Goal: Manage account settings

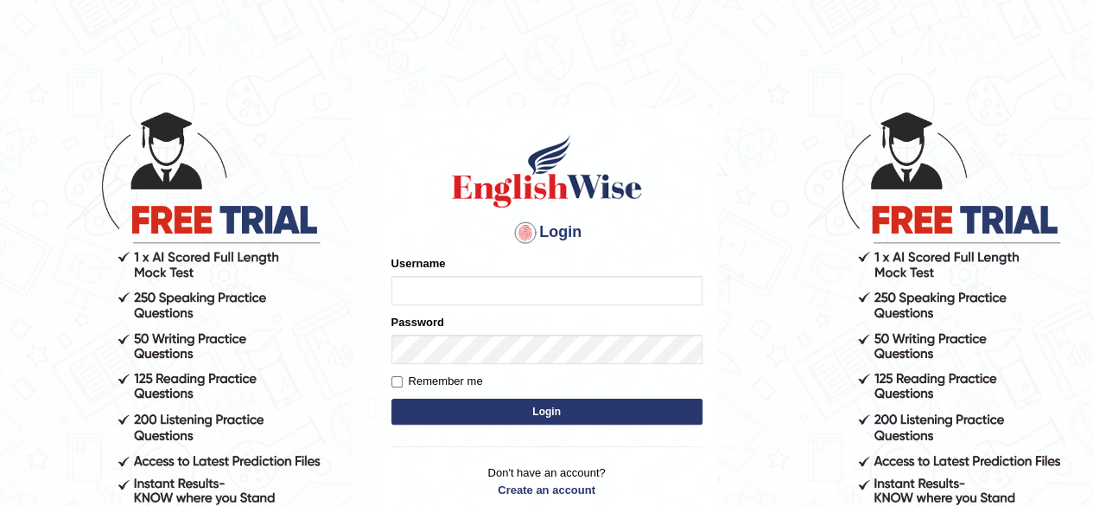
click at [429, 299] on input "Username" at bounding box center [546, 290] width 311 height 29
type input "faiq2025"
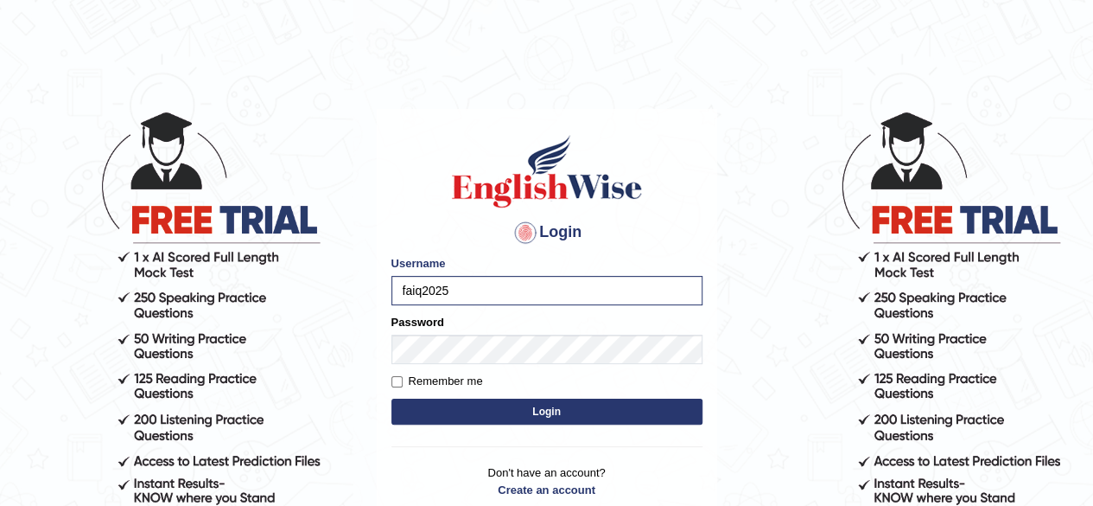
click at [646, 401] on button "Login" at bounding box center [546, 411] width 311 height 26
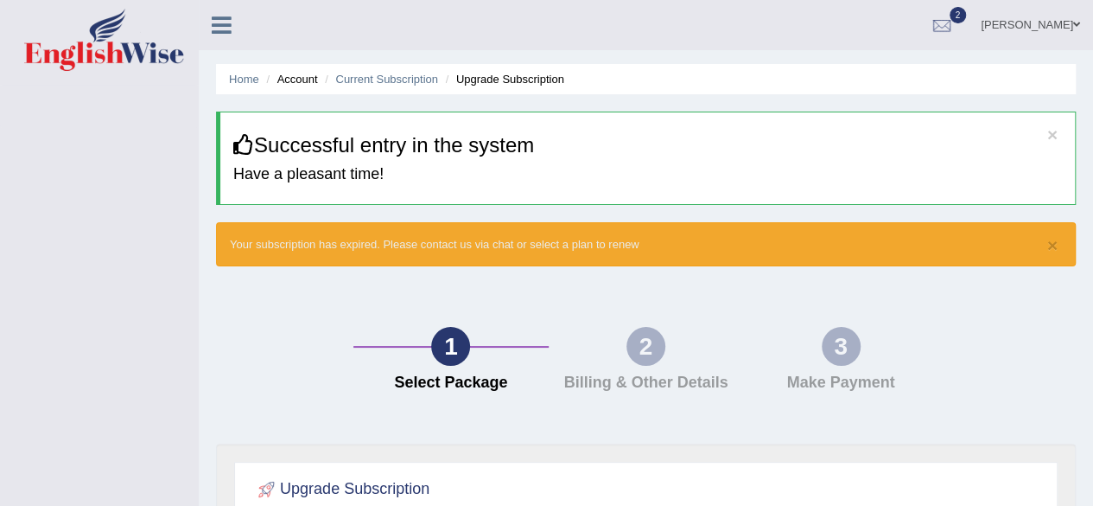
click at [999, 27] on link "Faiq Ahmed" at bounding box center [1030, 22] width 125 height 45
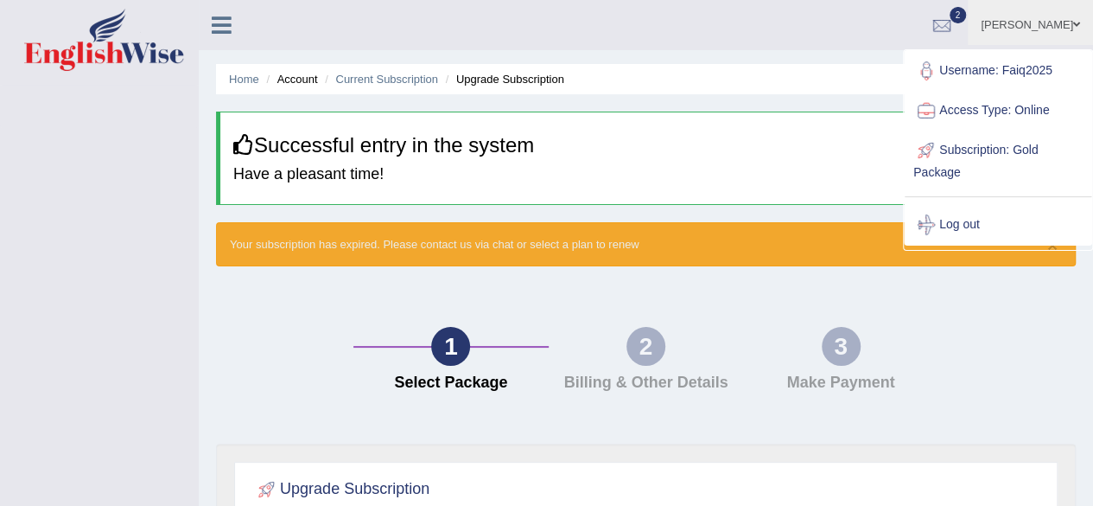
click at [1023, 136] on link "Subscription: Gold Package" at bounding box center [998, 159] width 187 height 58
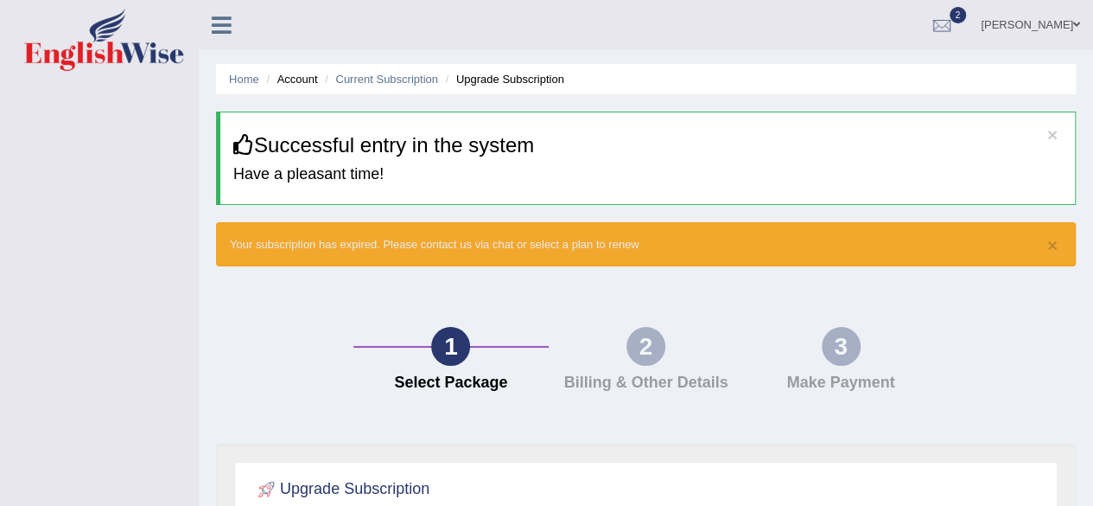
click at [1058, 142] on h3 "Successful entry in the system" at bounding box center [647, 145] width 829 height 22
click at [1062, 35] on link "Faiq Ahmed" at bounding box center [1030, 22] width 125 height 45
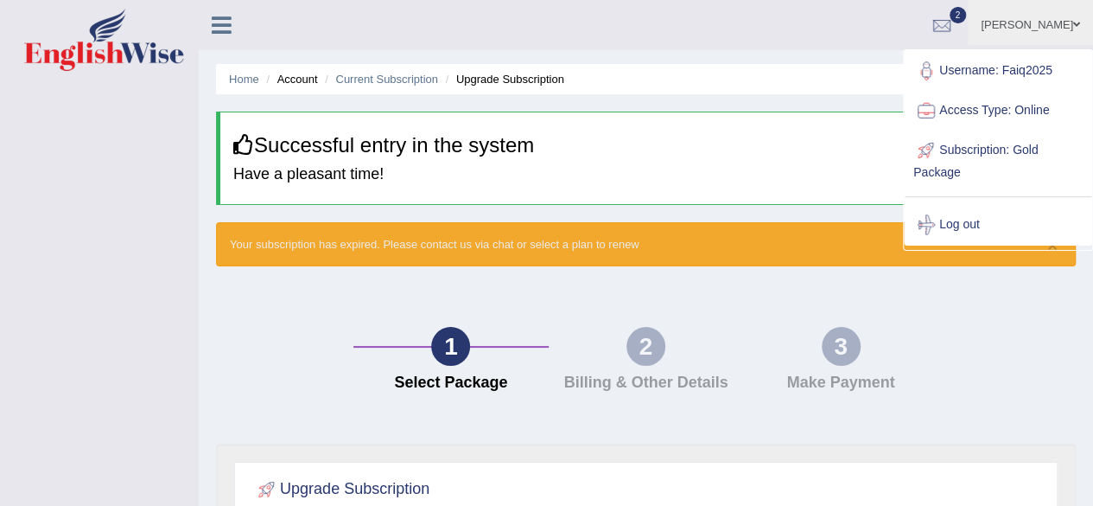
click at [1006, 143] on link "Subscription: Gold Package" at bounding box center [998, 159] width 187 height 58
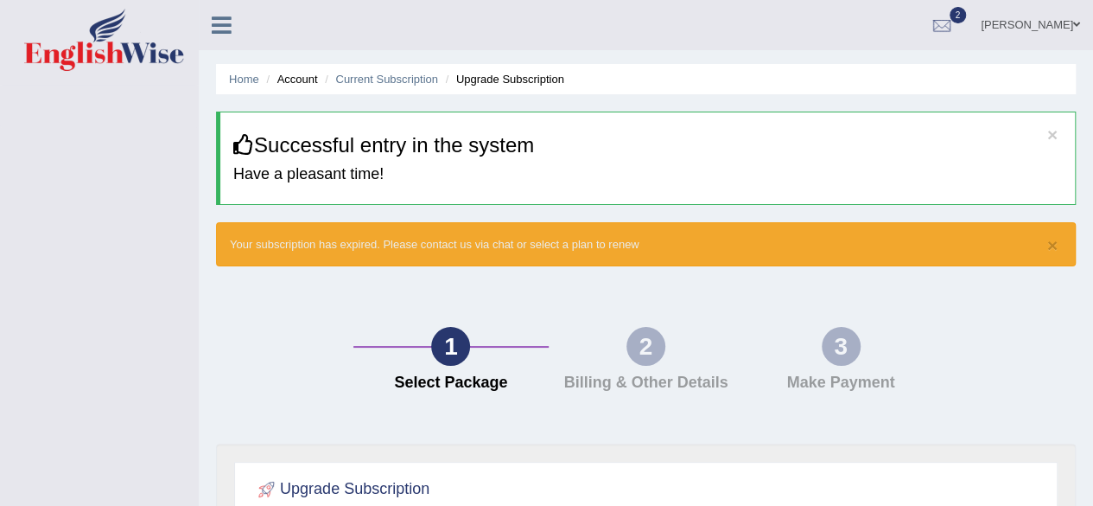
click at [1050, 251] on button "×" at bounding box center [1052, 245] width 10 height 18
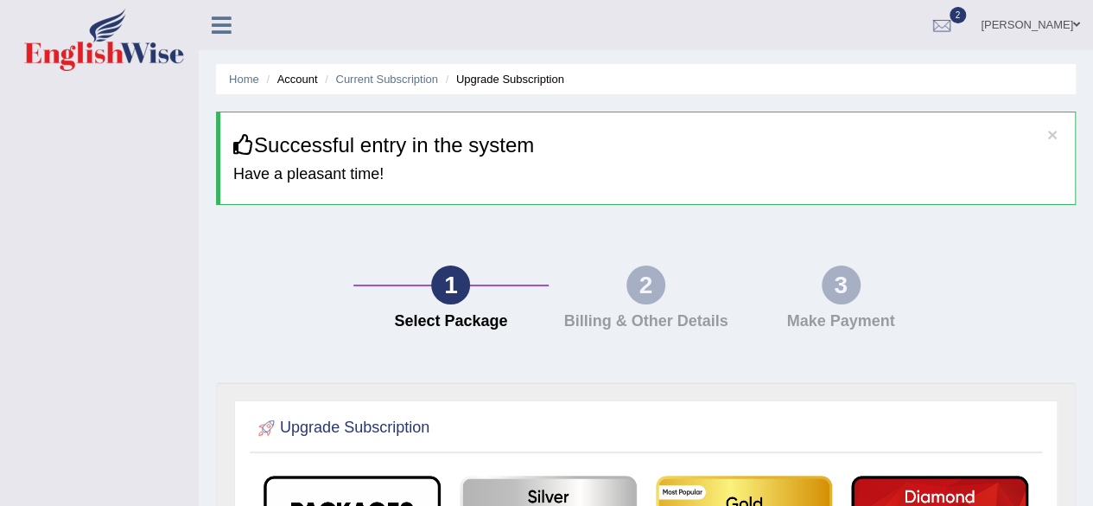
click at [1050, 31] on link "Faiq Ahmed" at bounding box center [1030, 22] width 125 height 45
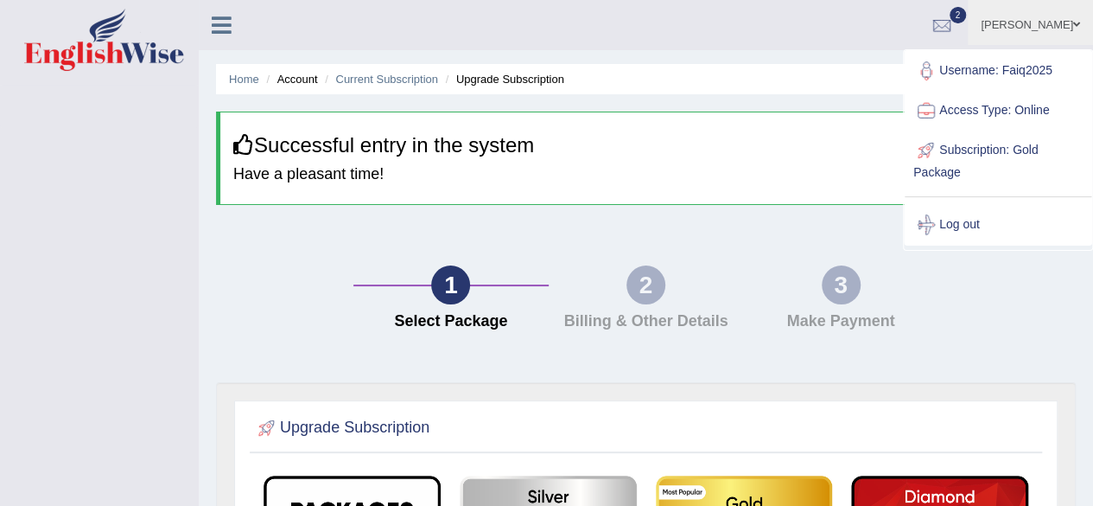
click at [1038, 67] on link "Username: Faiq2025" at bounding box center [998, 71] width 187 height 40
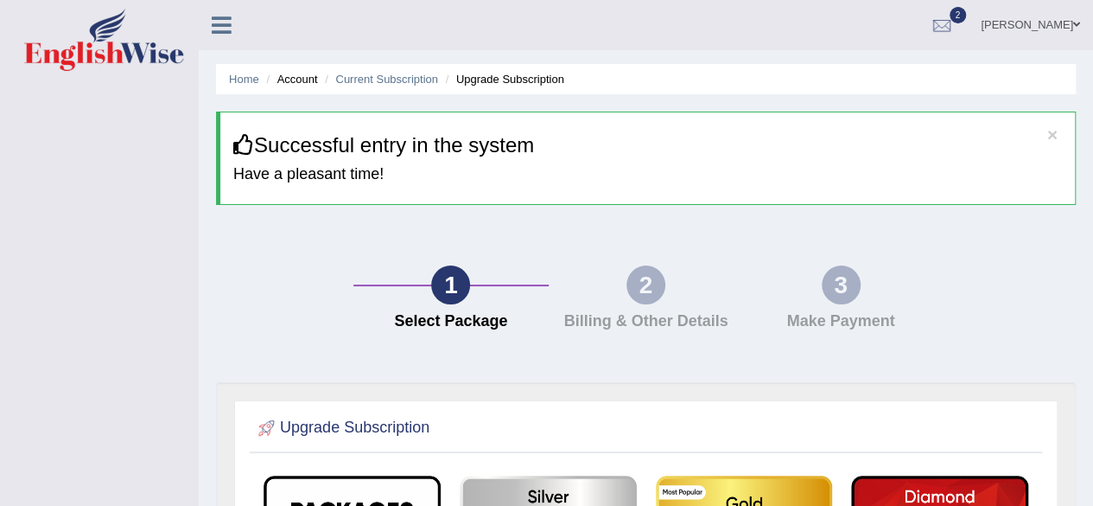
click at [1041, 31] on link "Faiq Ahmed" at bounding box center [1030, 22] width 125 height 45
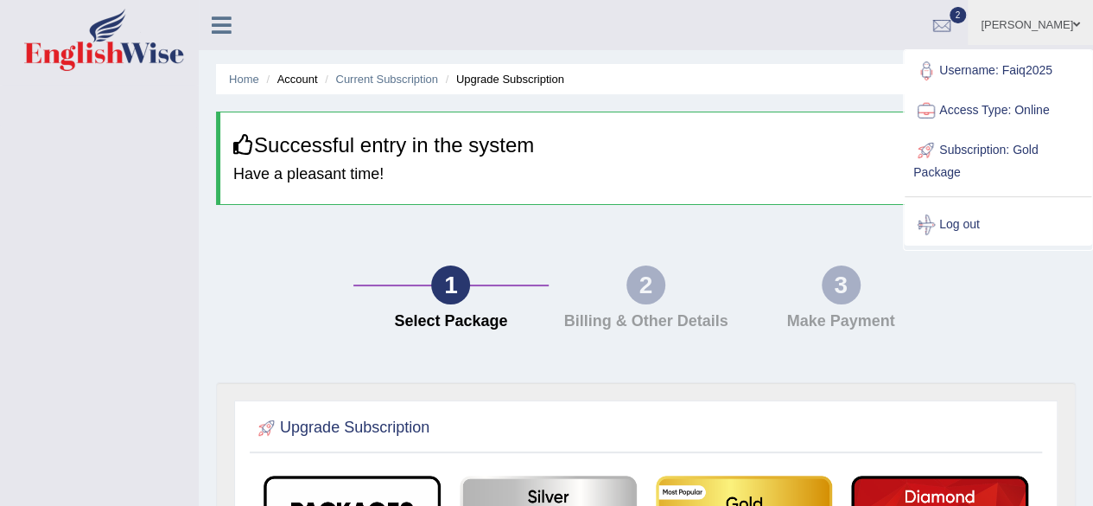
click at [1037, 105] on link "Access Type: Online" at bounding box center [998, 111] width 187 height 40
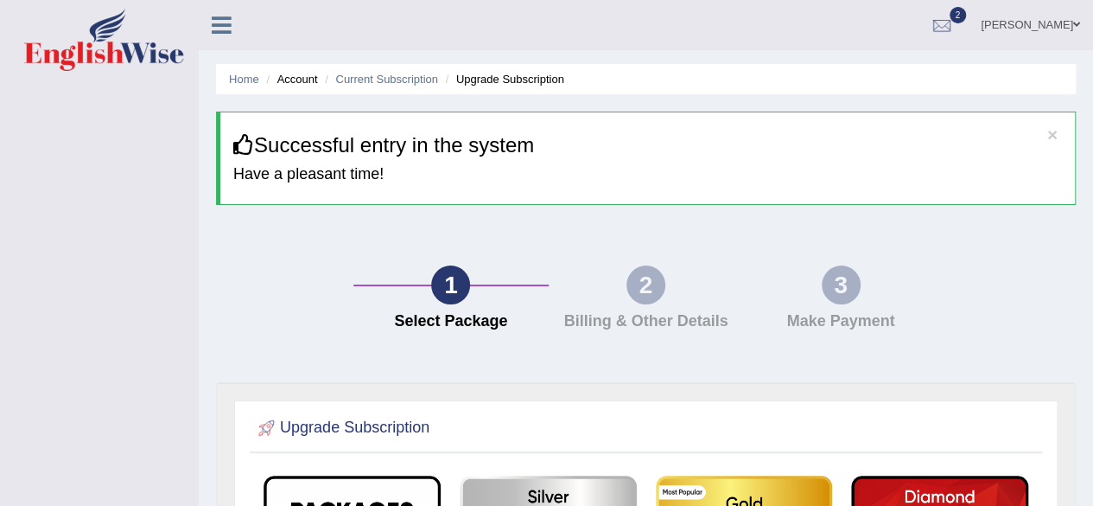
click at [1073, 28] on span at bounding box center [1076, 24] width 7 height 11
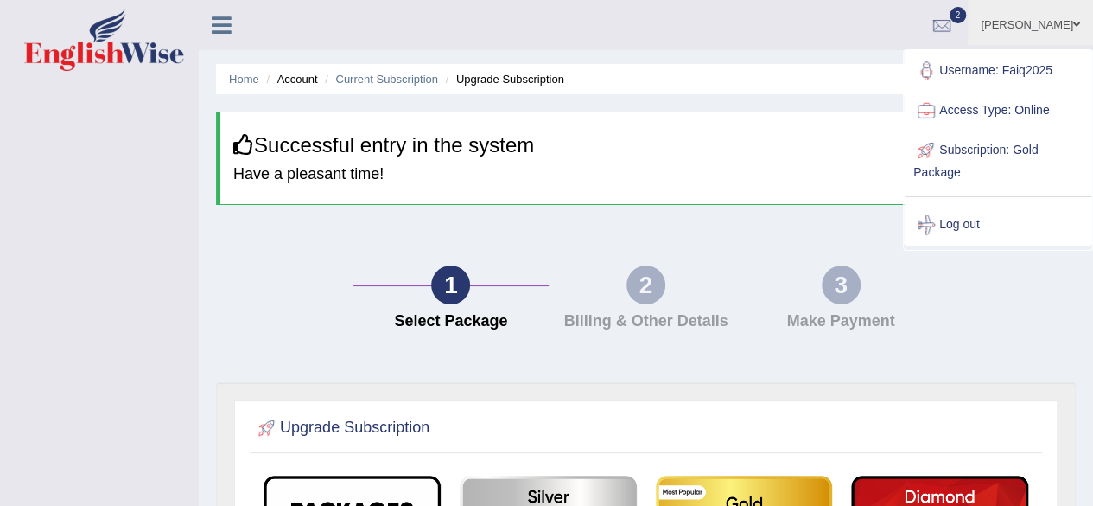
click at [1011, 118] on link "Access Type: Online" at bounding box center [998, 111] width 187 height 40
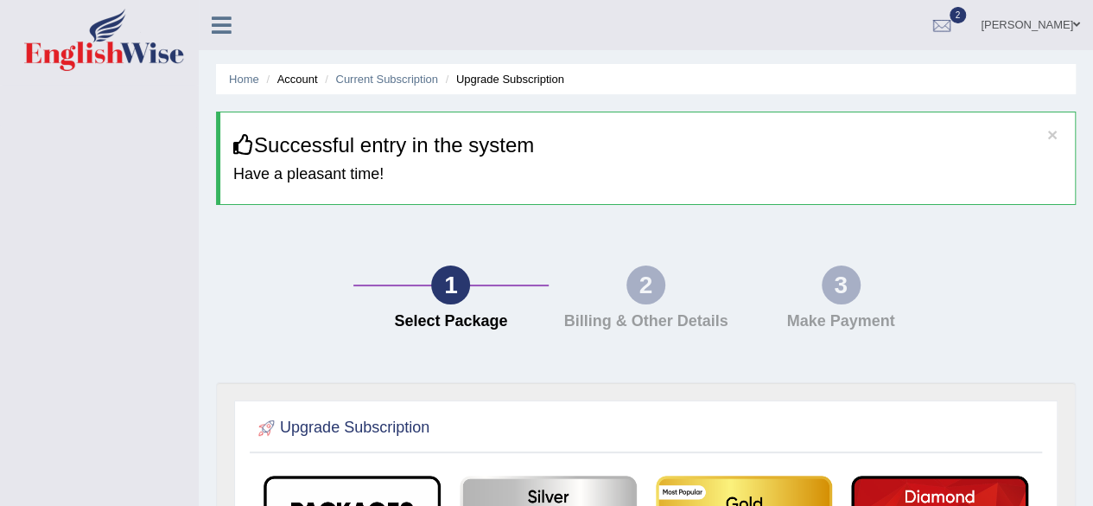
click at [1045, 140] on h3 "Successful entry in the system" at bounding box center [647, 145] width 829 height 22
